Goal: Information Seeking & Learning: Understand process/instructions

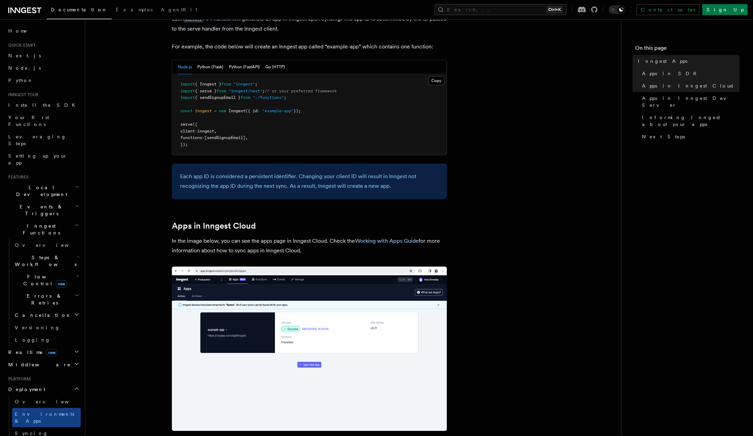
scroll to position [515, 0]
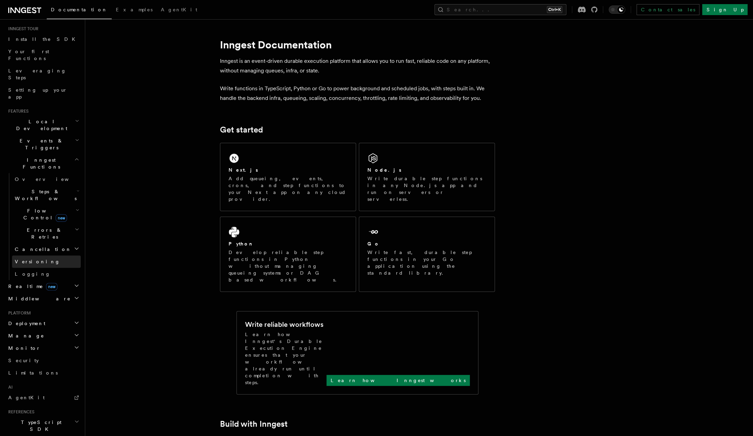
scroll to position [113, 0]
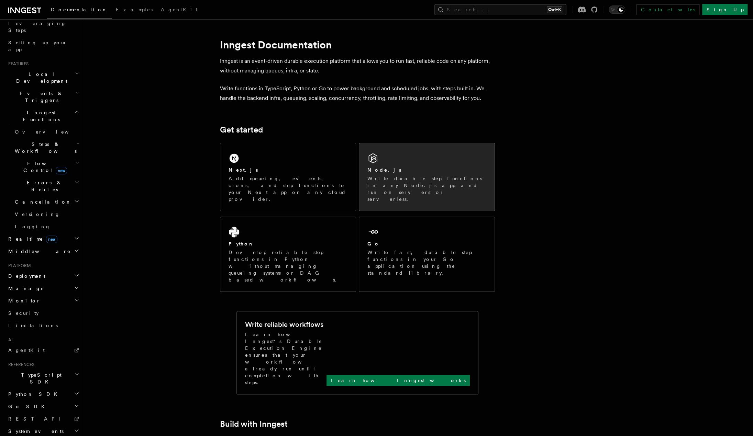
click at [414, 168] on div "Node.js" at bounding box center [426, 170] width 119 height 7
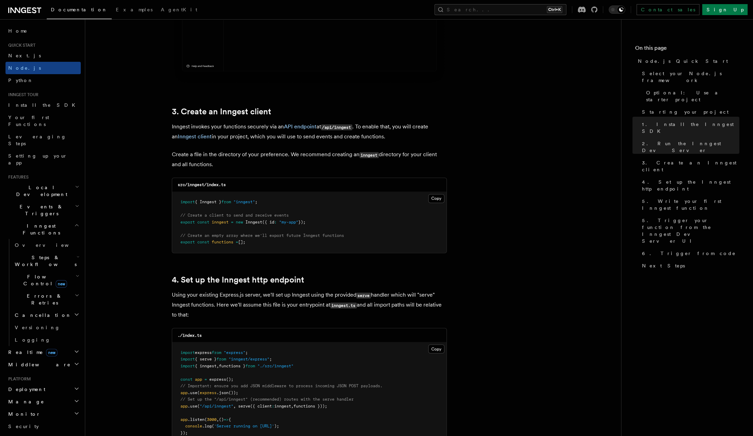
scroll to position [859, 0]
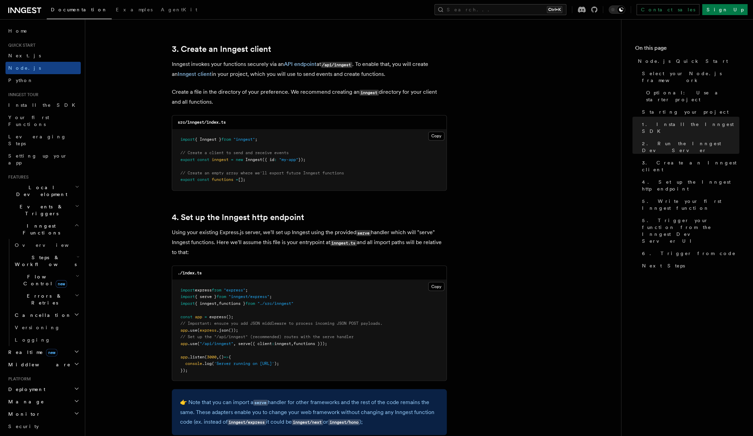
drag, startPoint x: 340, startPoint y: 343, endPoint x: 176, endPoint y: 346, distance: 164.0
click at [176, 346] on pre "import express from "express" ; import { serve } from "inngest/express" ; impor…" at bounding box center [309, 330] width 274 height 101
copy span "app .use ( "/api/inngest" , serve ({ client : inngest , functions }));"
drag, startPoint x: 276, startPoint y: 296, endPoint x: 176, endPoint y: 297, distance: 100.0
click at [176, 297] on pre "import express from "express" ; import { serve } from "inngest/express" ; impor…" at bounding box center [309, 330] width 274 height 101
